Goal: Task Accomplishment & Management: Use online tool/utility

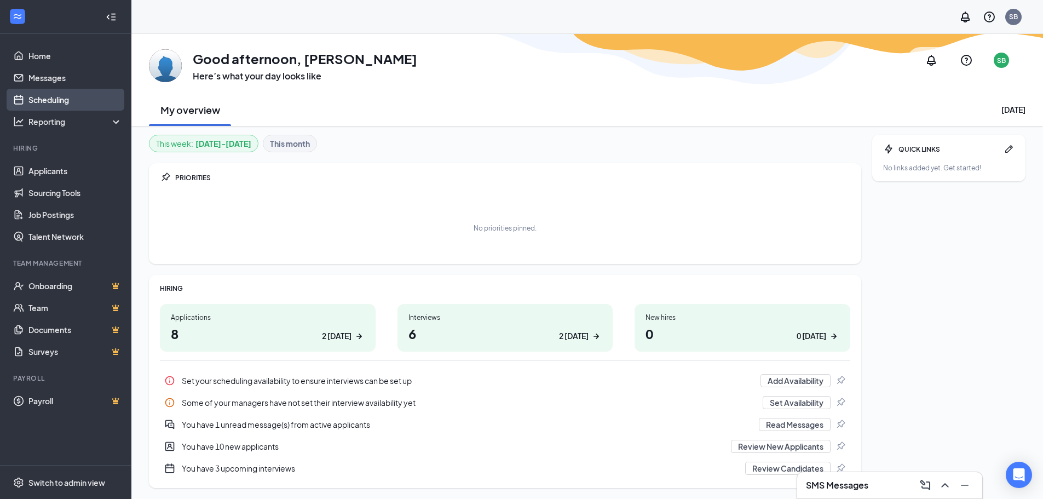
click at [57, 102] on link "Scheduling" at bounding box center [75, 100] width 94 height 22
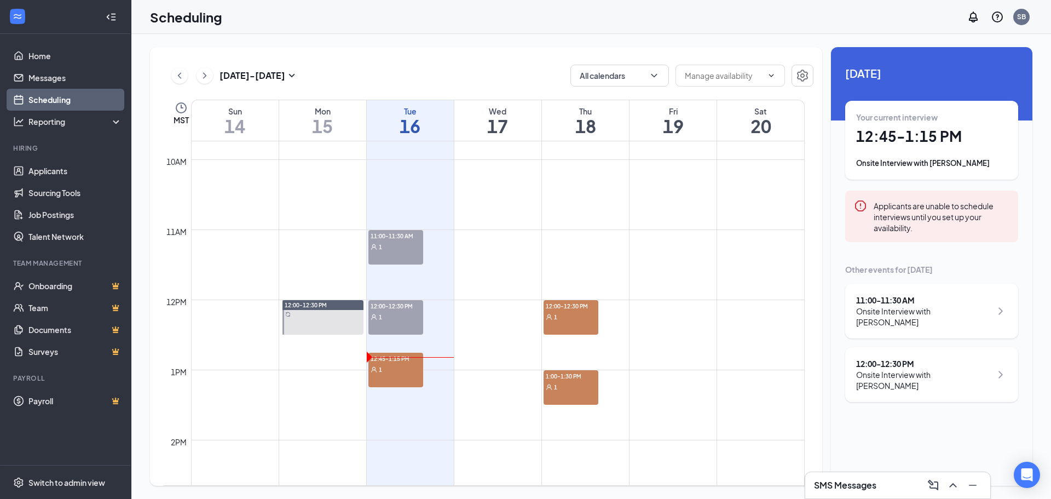
scroll to position [702, 0]
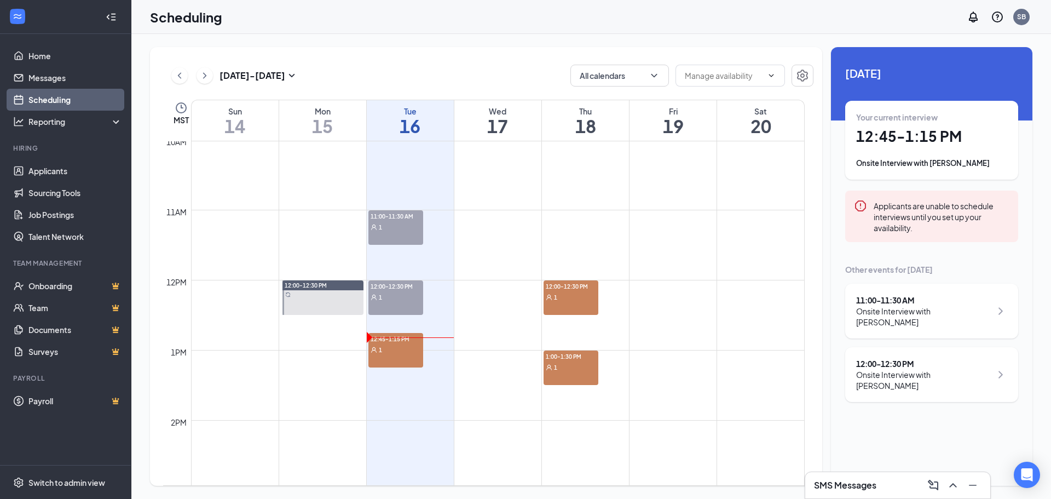
click at [397, 352] on div "1" at bounding box center [395, 349] width 55 height 11
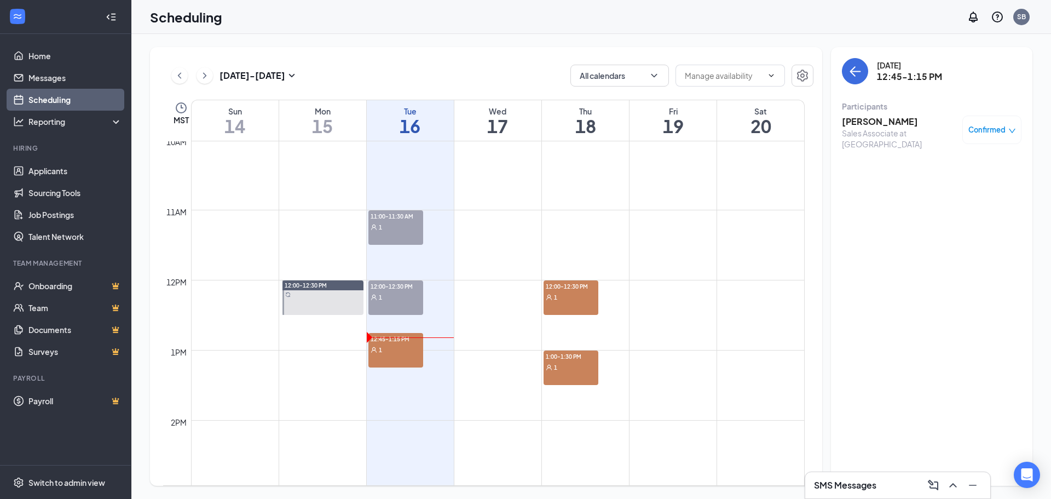
click at [878, 124] on h3 "[PERSON_NAME]" at bounding box center [899, 122] width 115 height 12
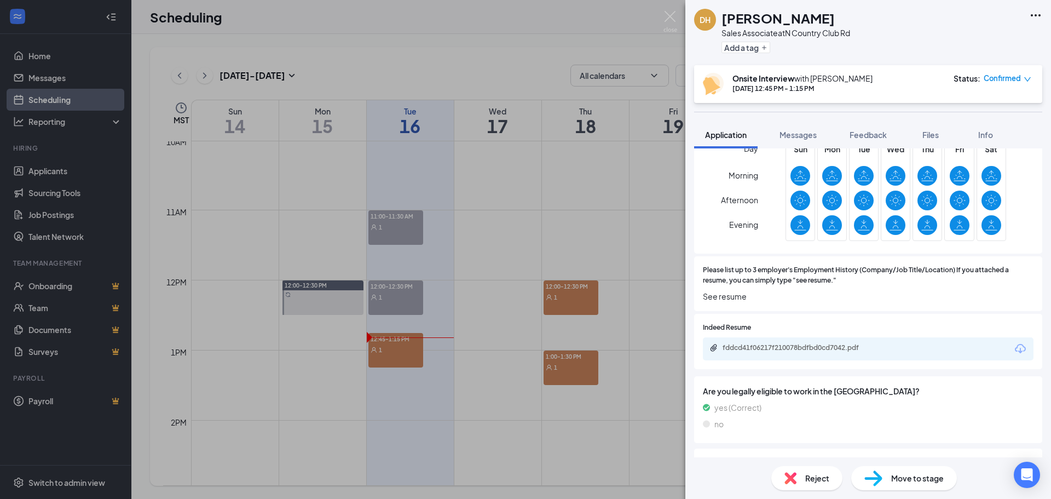
scroll to position [657, 0]
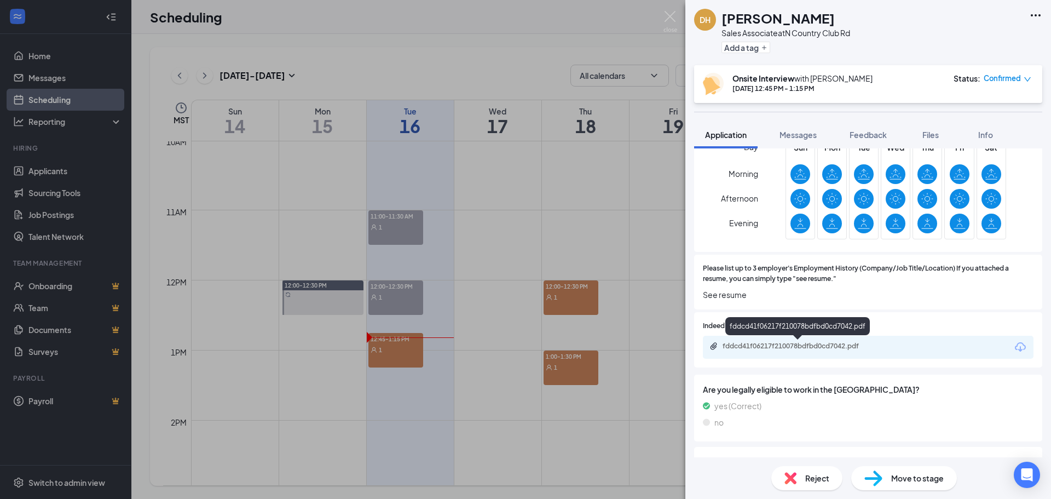
click at [844, 350] on div "fddcd41f06217f210078bdfbd0cd7042.pdf" at bounding box center [799, 346] width 153 height 9
